Goal: Check status: Check status

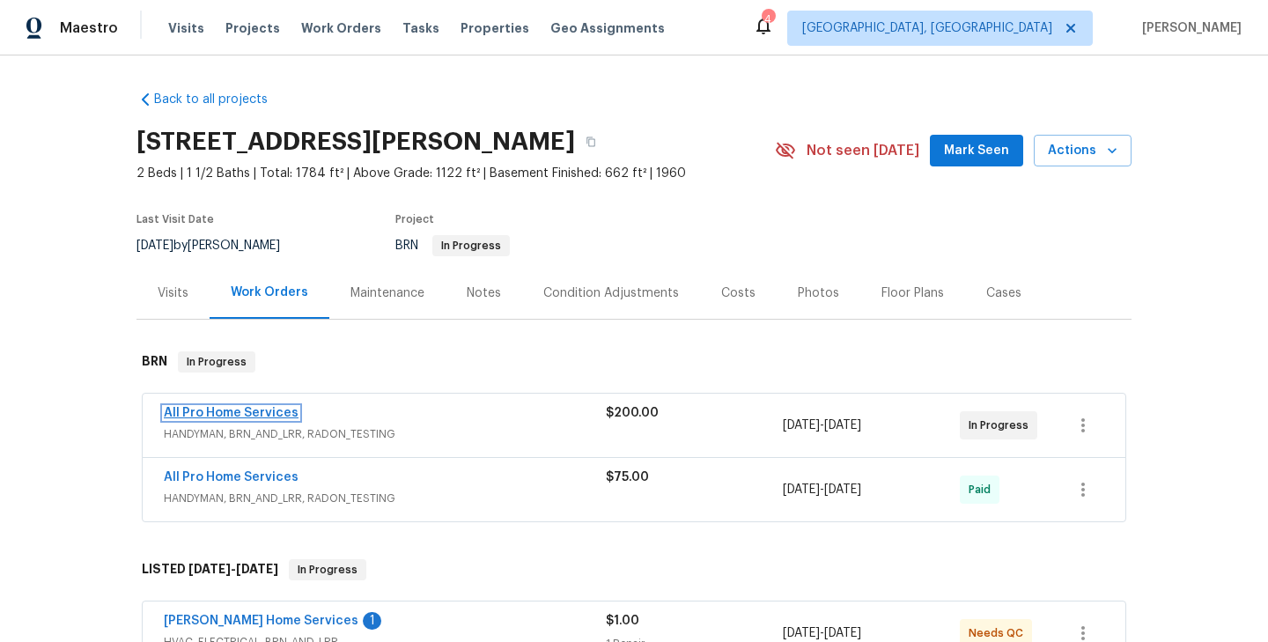
click at [258, 412] on link "All Pro Home Services" at bounding box center [231, 413] width 135 height 12
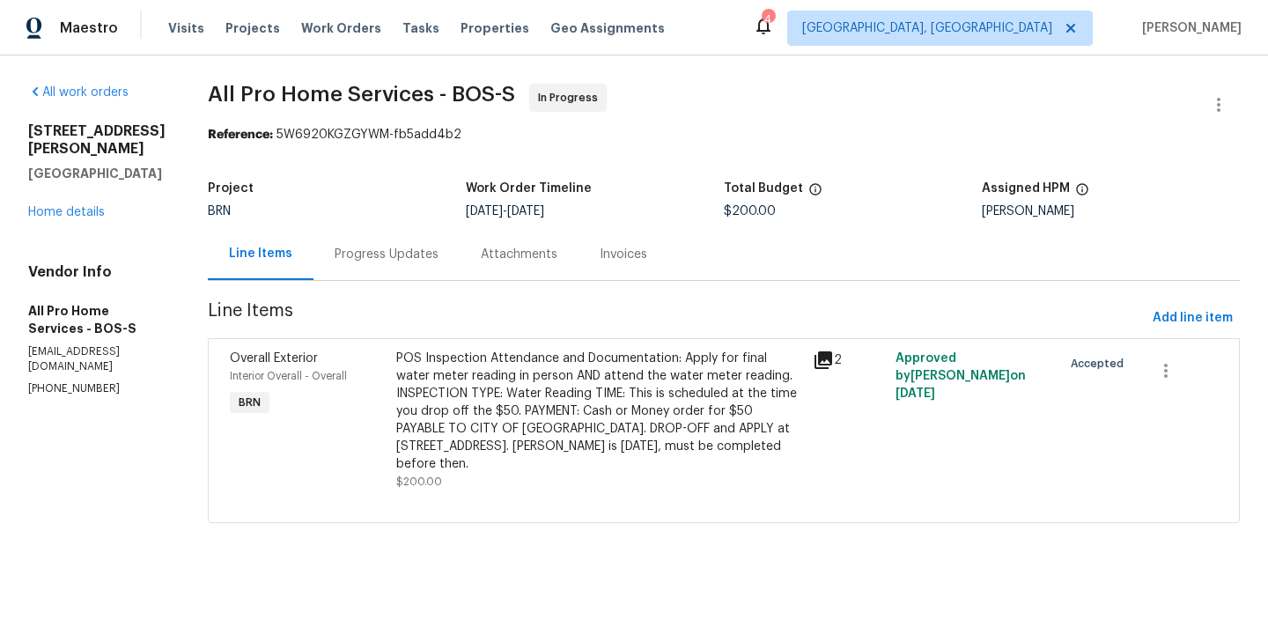
click at [394, 262] on div "Progress Updates" at bounding box center [387, 255] width 104 height 18
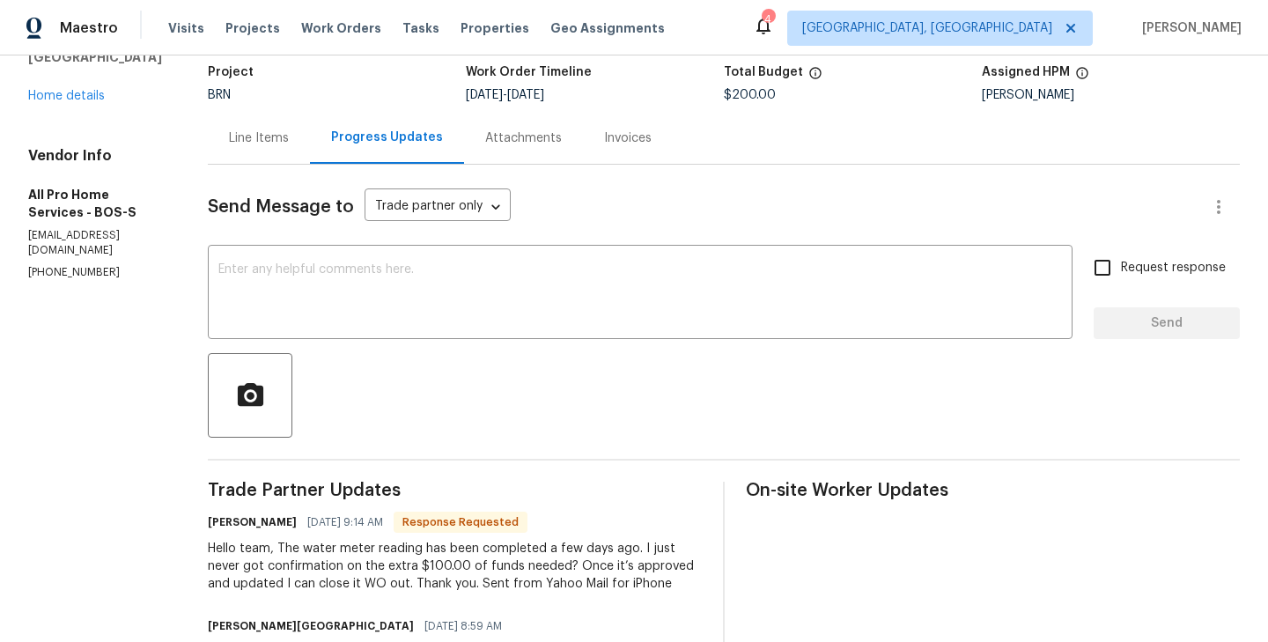
scroll to position [67, 0]
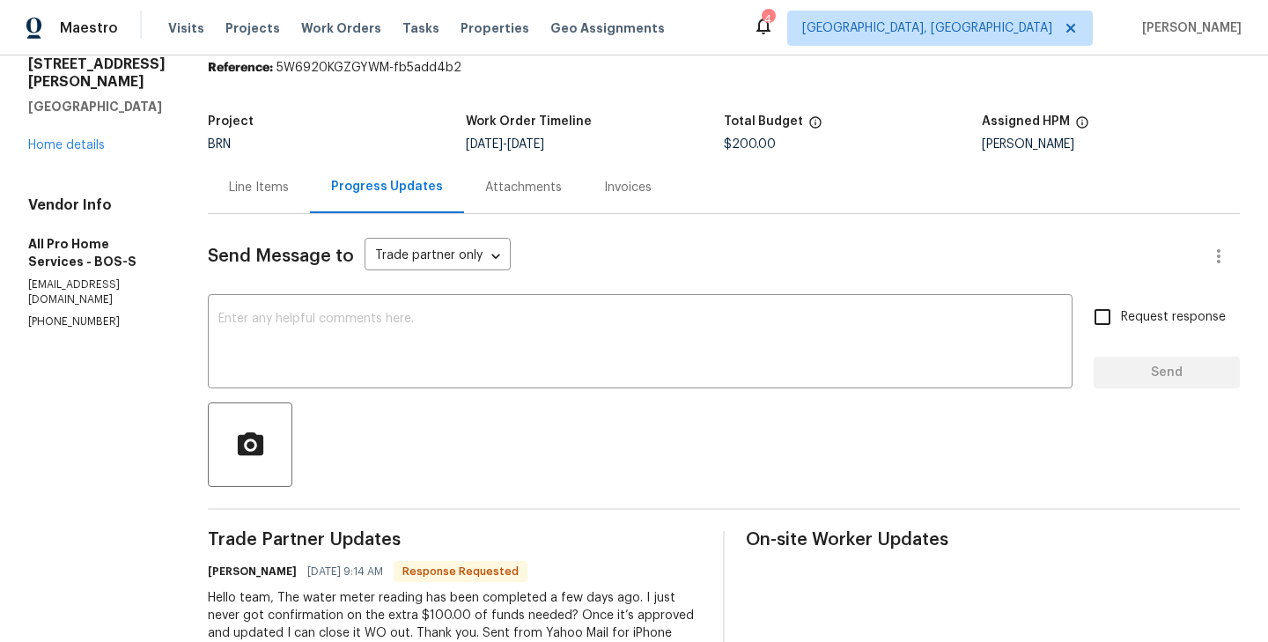
click at [255, 187] on div "Line Items" at bounding box center [259, 188] width 60 height 18
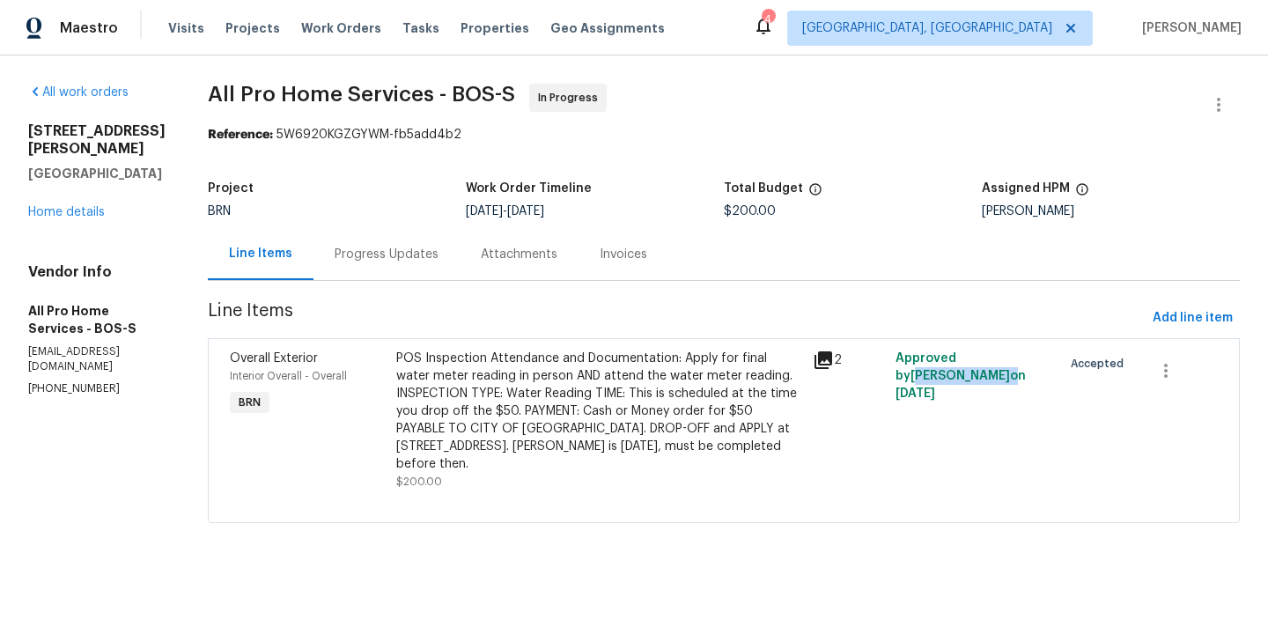
drag, startPoint x: 927, startPoint y: 376, endPoint x: 979, endPoint y: 359, distance: 54.9
click at [979, 359] on span "Approved by [PERSON_NAME] on [DATE]" at bounding box center [961, 376] width 130 height 48
click at [351, 257] on div "Progress Updates" at bounding box center [387, 255] width 104 height 18
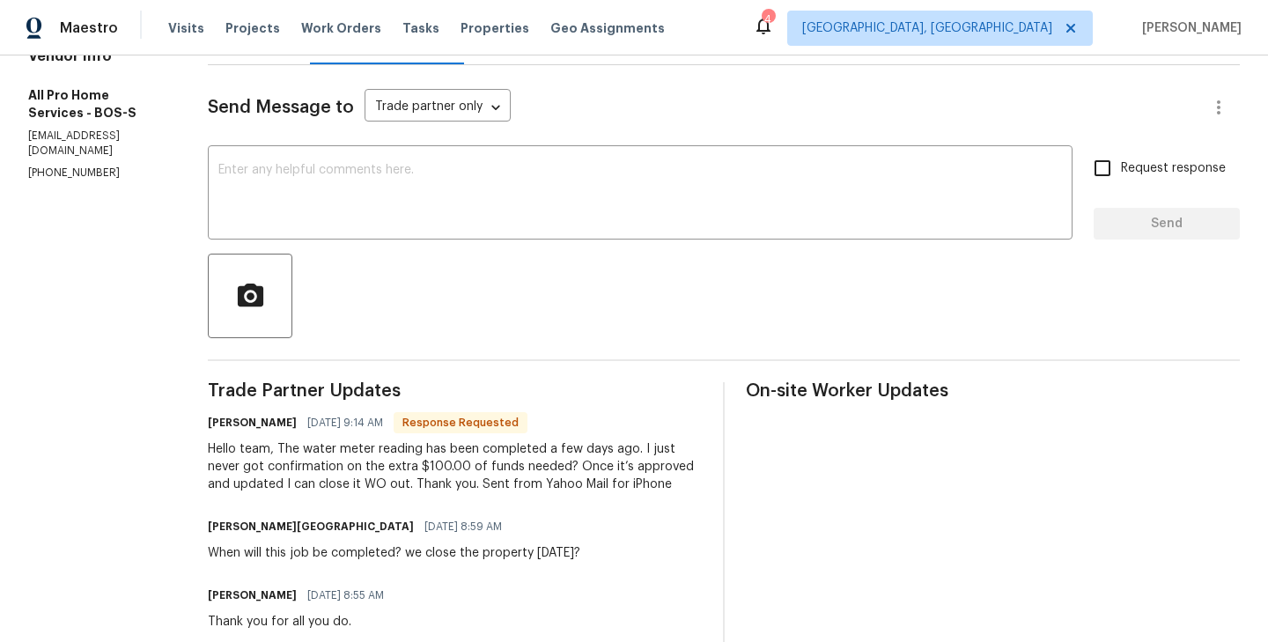
scroll to position [479, 0]
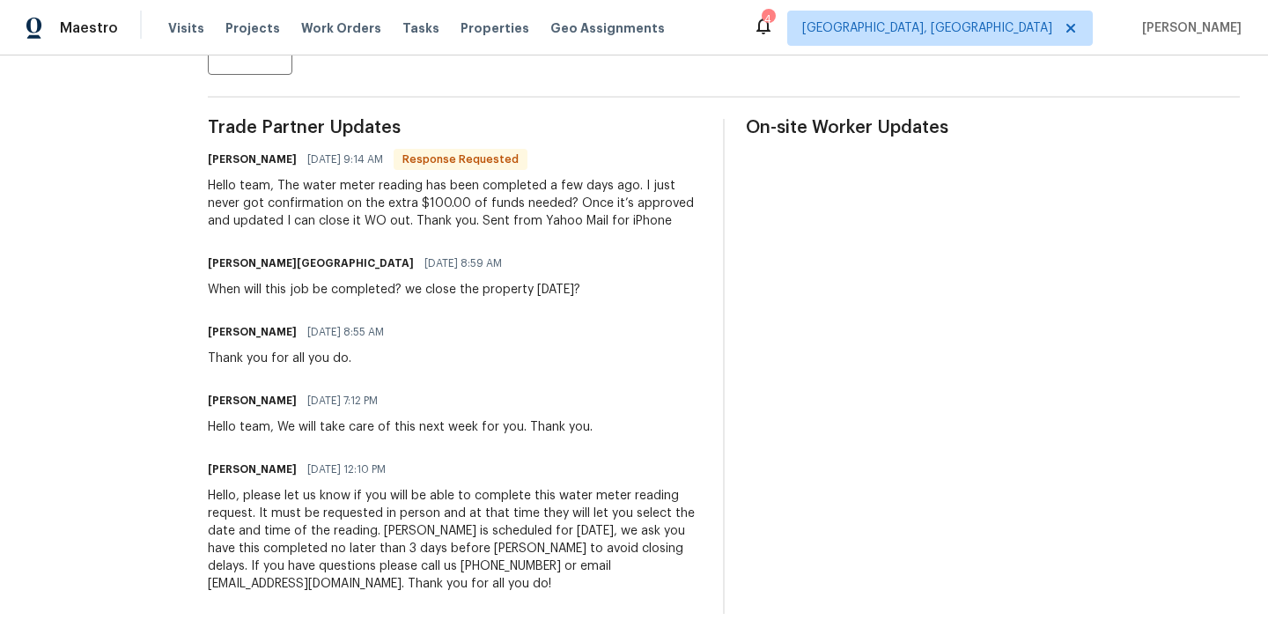
click at [240, 330] on h6 "[PERSON_NAME]" at bounding box center [252, 332] width 89 height 18
click at [231, 337] on h6 "[PERSON_NAME]" at bounding box center [252, 332] width 89 height 18
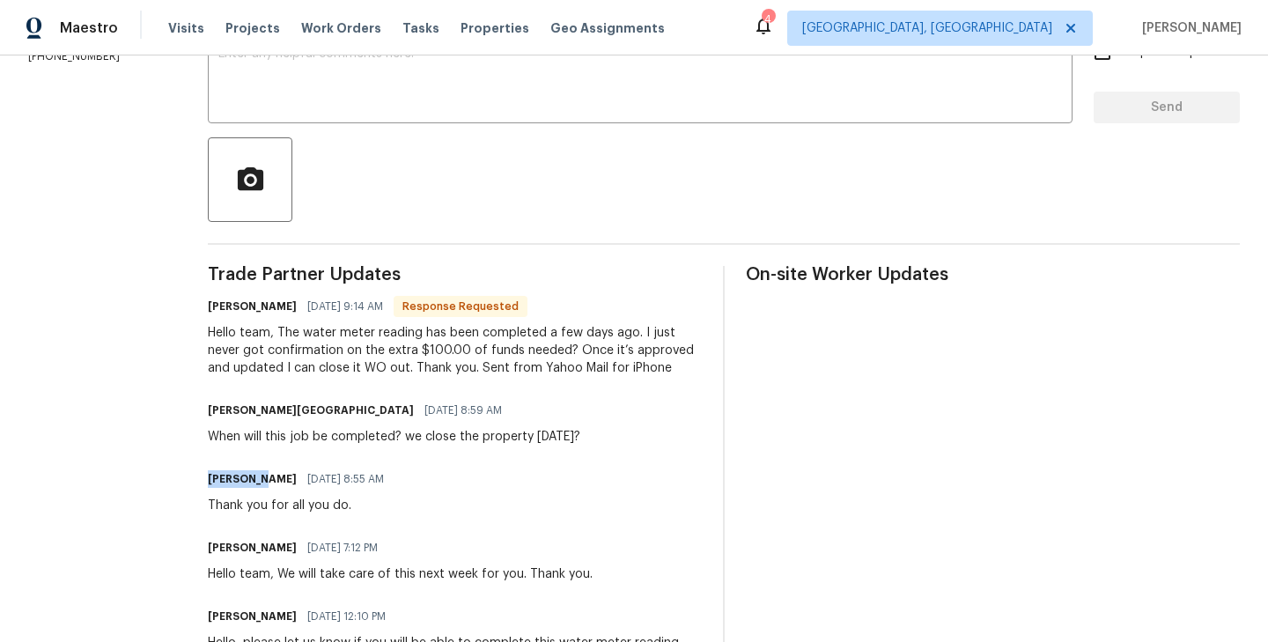
scroll to position [240, 0]
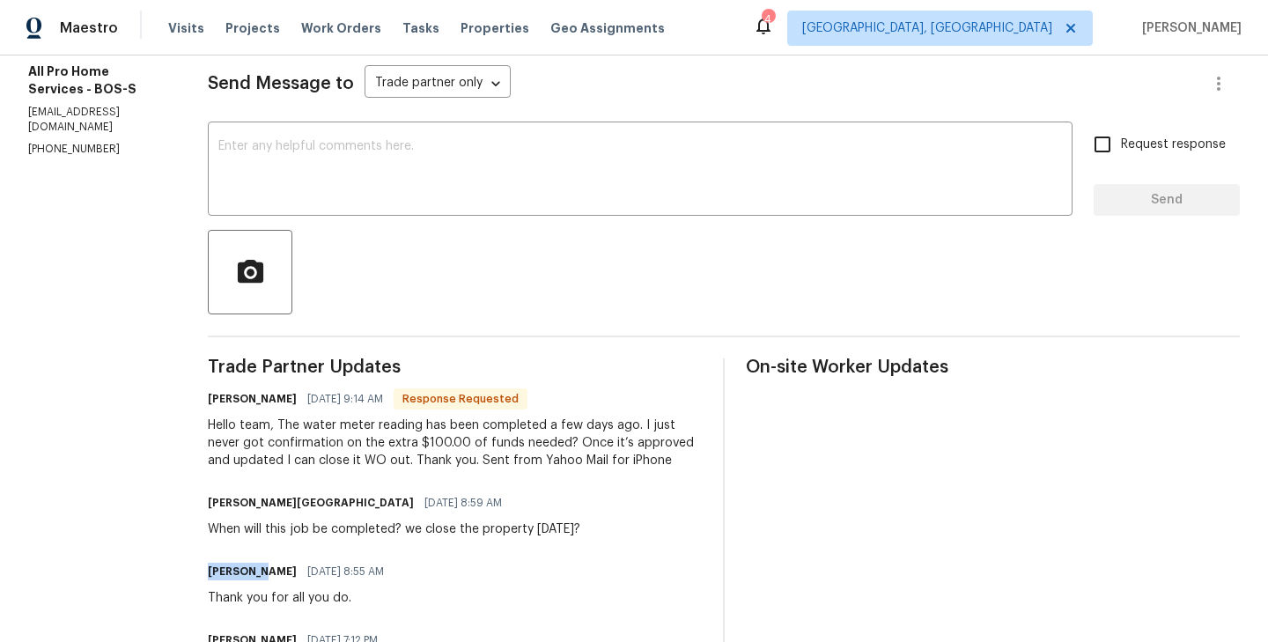
click at [239, 566] on h6 "[PERSON_NAME]" at bounding box center [252, 572] width 89 height 18
